Goal: Task Accomplishment & Management: Complete application form

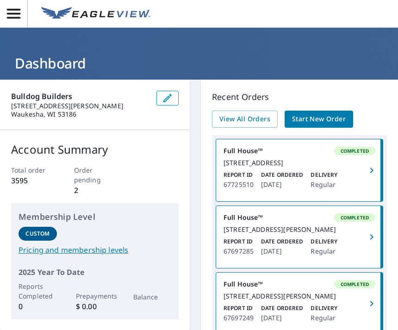
click at [331, 117] on span "Start New Order" at bounding box center [319, 119] width 54 height 12
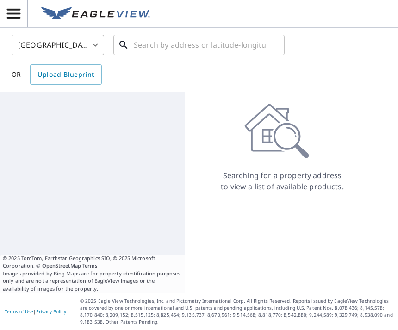
click at [192, 48] on input "text" at bounding box center [200, 45] width 132 height 26
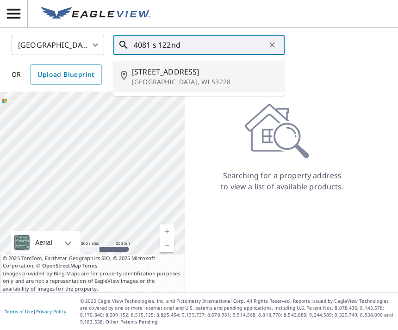
click at [157, 76] on span "[STREET_ADDRESS]" at bounding box center [204, 71] width 145 height 11
type input "[STREET_ADDRESS]"
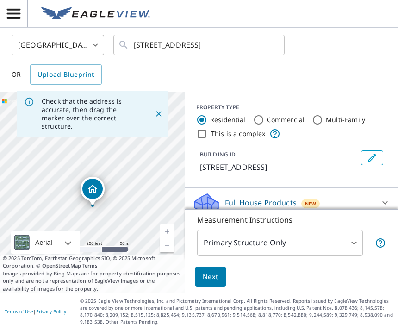
click at [170, 239] on link "Current Level 17, Zoom In" at bounding box center [167, 232] width 14 height 14
click at [171, 239] on link "Current Level 18, Zoom In" at bounding box center [167, 232] width 14 height 14
click at [168, 252] on div "[STREET_ADDRESS]" at bounding box center [92, 192] width 185 height 201
click at [165, 239] on link "Current Level 19, Zoom In" at bounding box center [167, 232] width 14 height 14
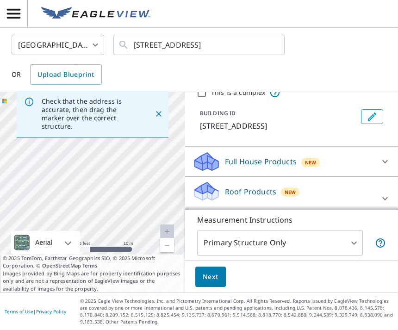
scroll to position [45, 0]
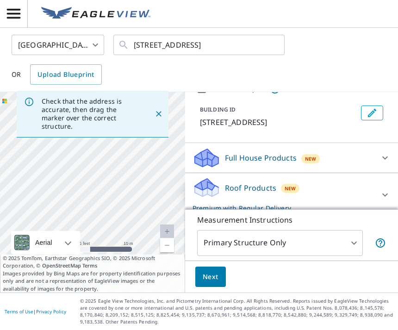
click at [382, 197] on icon at bounding box center [385, 194] width 11 height 11
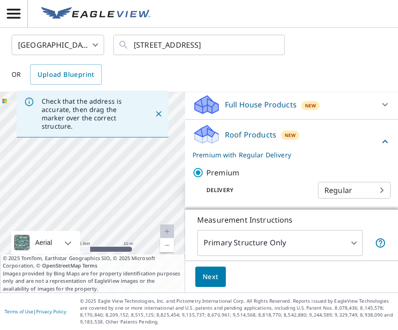
scroll to position [101, 0]
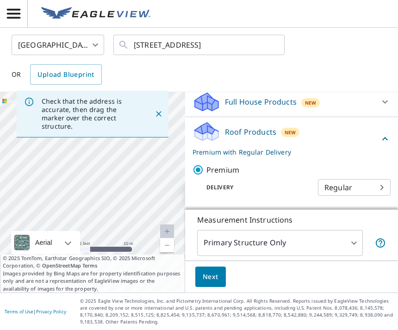
click at [209, 283] on span "Next" at bounding box center [211, 277] width 16 height 12
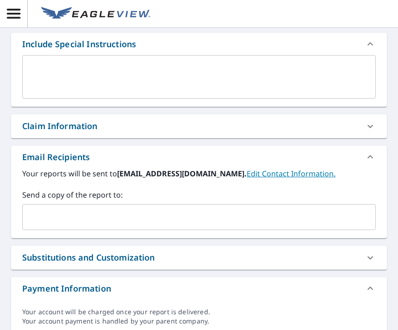
scroll to position [216, 0]
click at [300, 215] on input "text" at bounding box center [192, 217] width 332 height 18
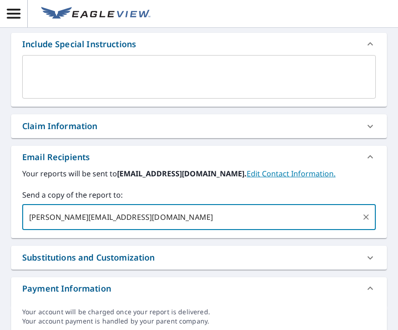
type input "[PERSON_NAME][EMAIL_ADDRESS][DOMAIN_NAME]"
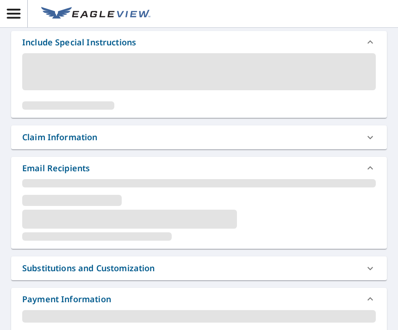
scroll to position [278, 0]
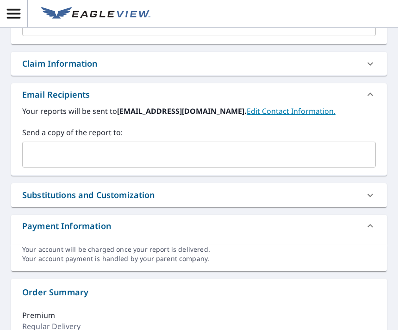
click at [249, 156] on input "text" at bounding box center [192, 155] width 332 height 18
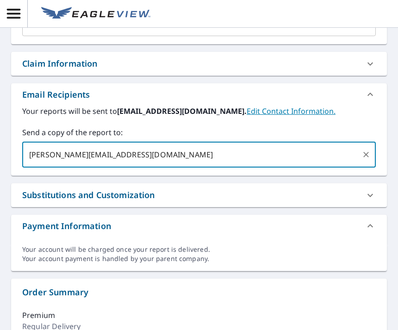
type input "andy@bulldogbuildersllc.com"
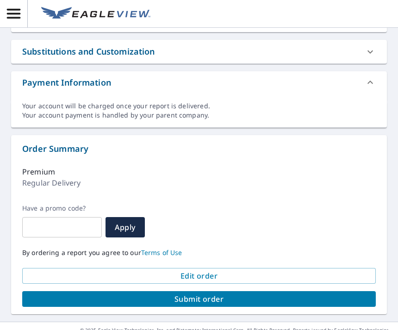
scroll to position [422, 0]
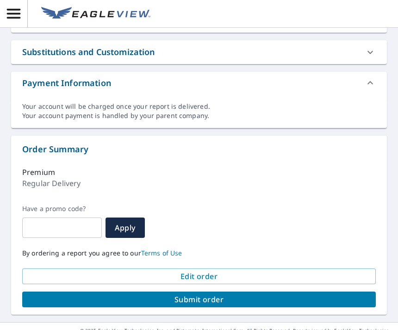
click at [214, 292] on button "Submit order" at bounding box center [199, 300] width 354 height 16
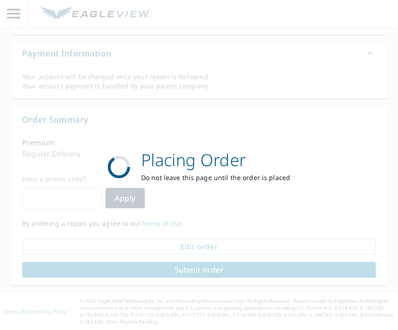
checkbox input "true"
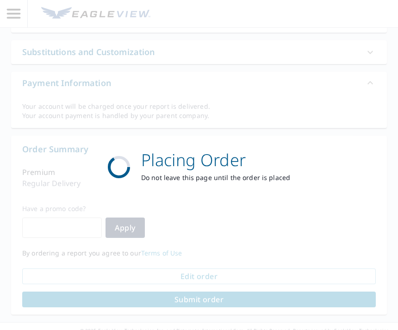
scroll to position [353, 0]
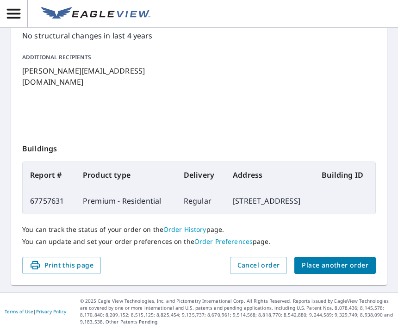
scroll to position [215, 0]
